Goal: Navigation & Orientation: Find specific page/section

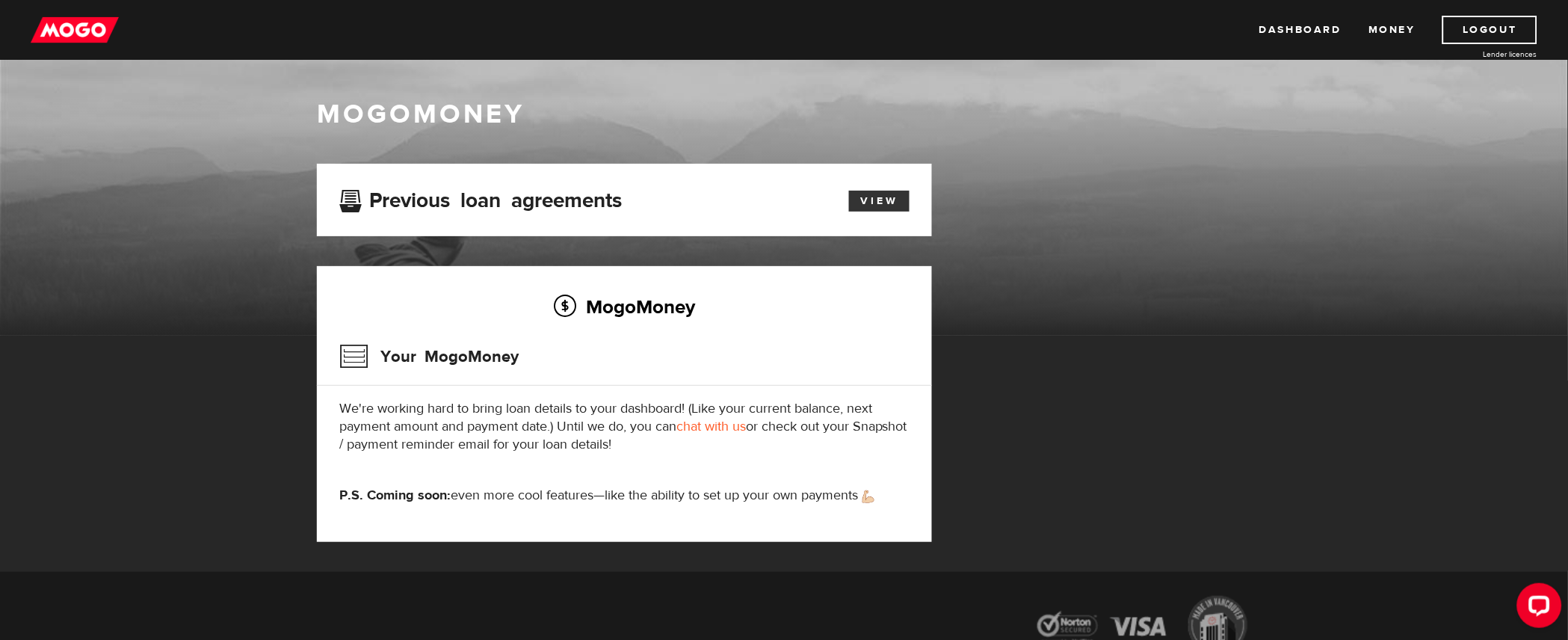
click at [887, 193] on link "View" at bounding box center [879, 200] width 61 height 21
click at [1407, 34] on link "Money" at bounding box center [1391, 29] width 47 height 29
